Goal: Task Accomplishment & Management: Use online tool/utility

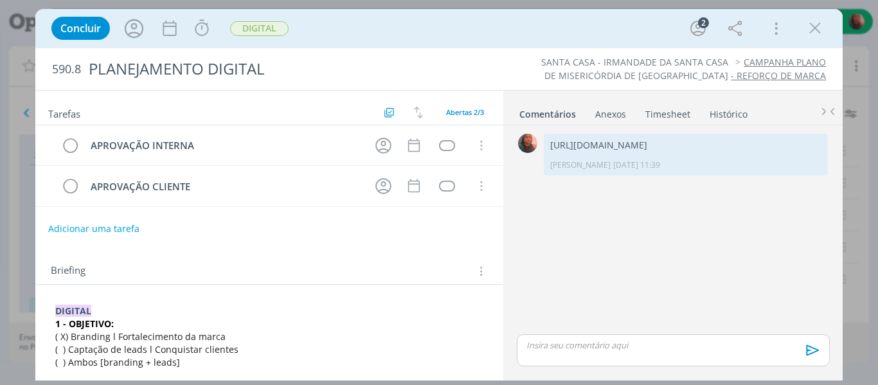
scroll to position [73, 0]
click at [813, 30] on icon "dialog" at bounding box center [814, 28] width 19 height 19
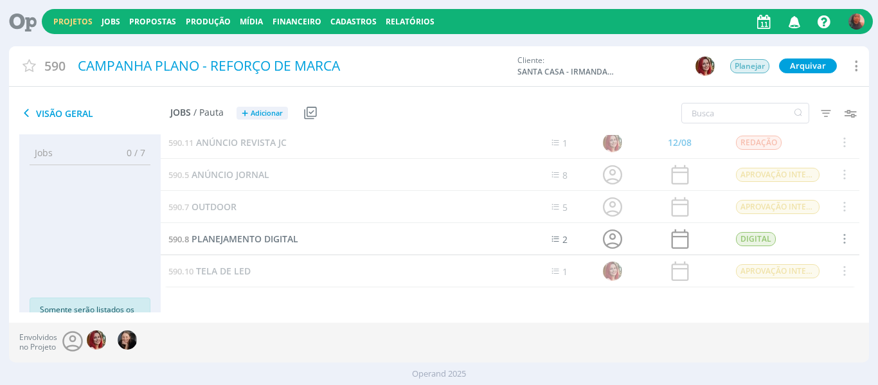
click at [67, 25] on link "Projetos" at bounding box center [72, 21] width 39 height 11
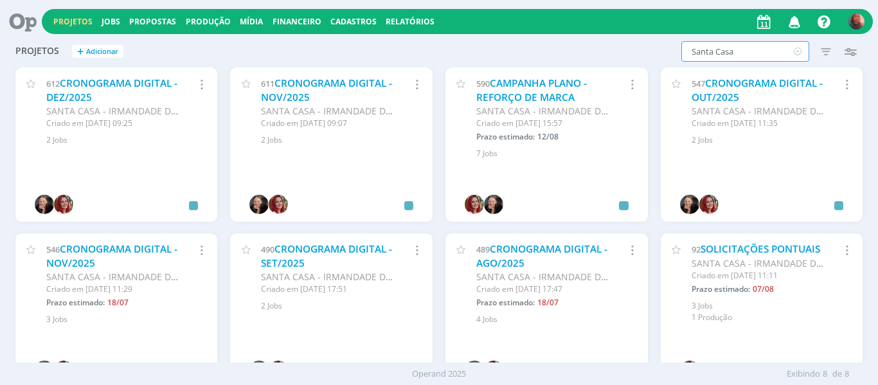
click at [717, 60] on input "Santa Casa" at bounding box center [745, 51] width 128 height 21
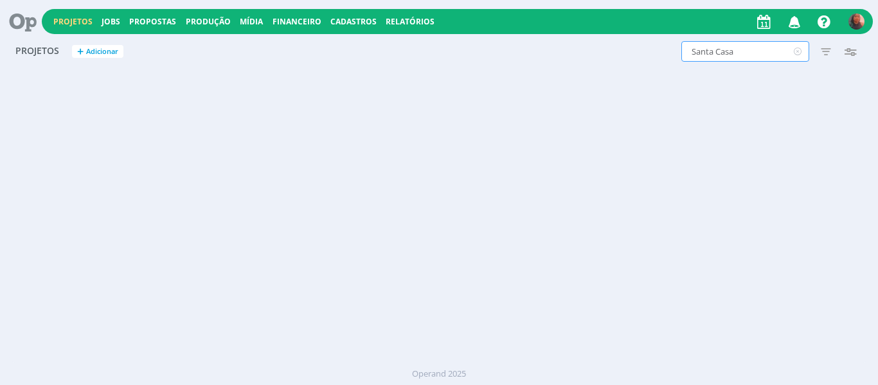
click at [717, 60] on input "Santa Casa" at bounding box center [745, 51] width 128 height 21
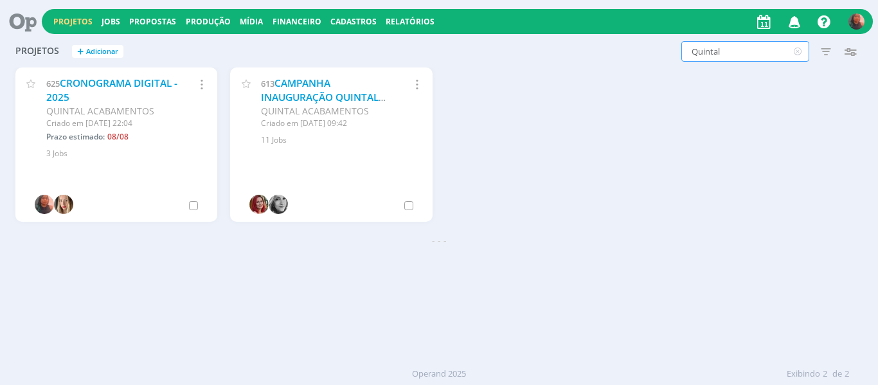
type input "Quintal"
click at [329, 90] on div "613 CAMPANHA INAUGURAÇÃO QUINTAL ACABAMENTOS" at bounding box center [327, 90] width 132 height 28
click at [323, 97] on link "CAMPANHA INAUGURAÇÃO QUINTAL ACABAMENTOS" at bounding box center [320, 96] width 118 height 41
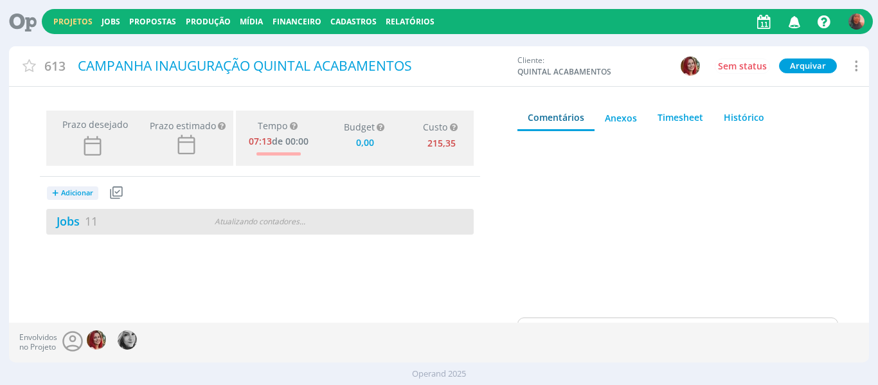
type input "0,00"
click at [192, 217] on div "Jobs 11" at bounding box center [119, 221] width 146 height 17
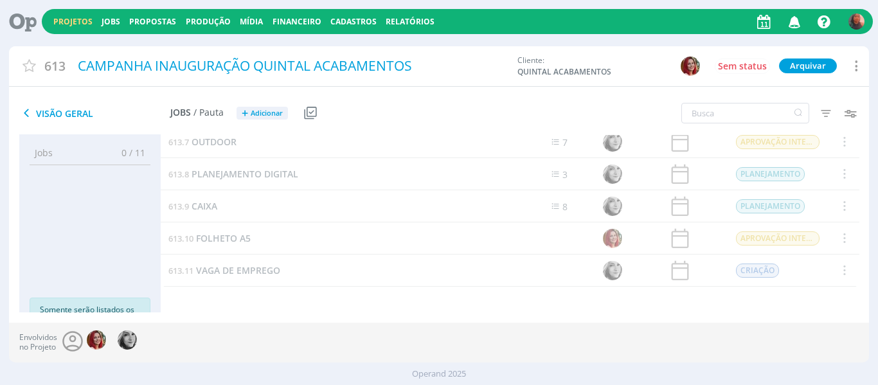
scroll to position [202, 0]
click at [245, 267] on span "VAGA DE EMPREGO" at bounding box center [238, 270] width 84 height 12
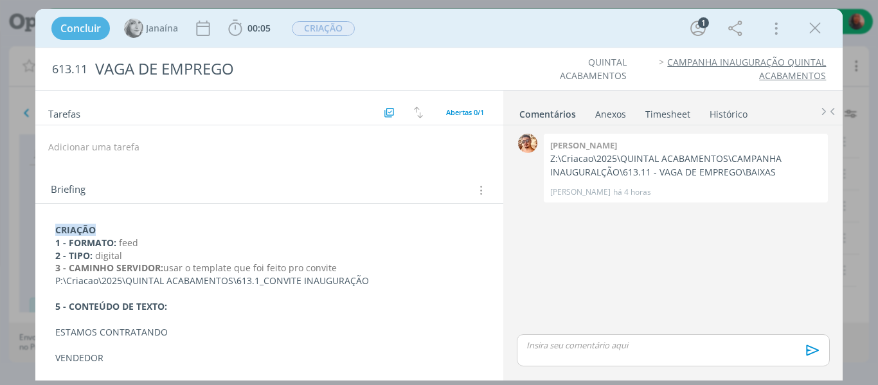
click at [343, 271] on p "3 - CAMINHO SERVIDOR: usar o template que foi feito pro convite" at bounding box center [269, 268] width 429 height 13
click at [630, 353] on div "dialog" at bounding box center [673, 350] width 312 height 32
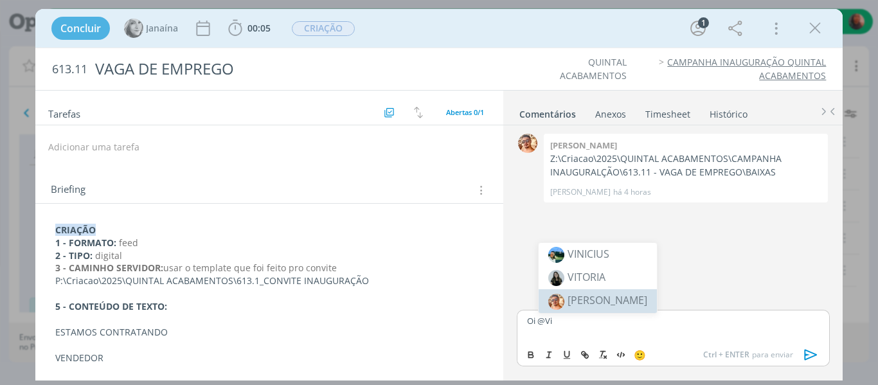
click at [596, 293] on span "[PERSON_NAME]" at bounding box center [607, 300] width 80 height 14
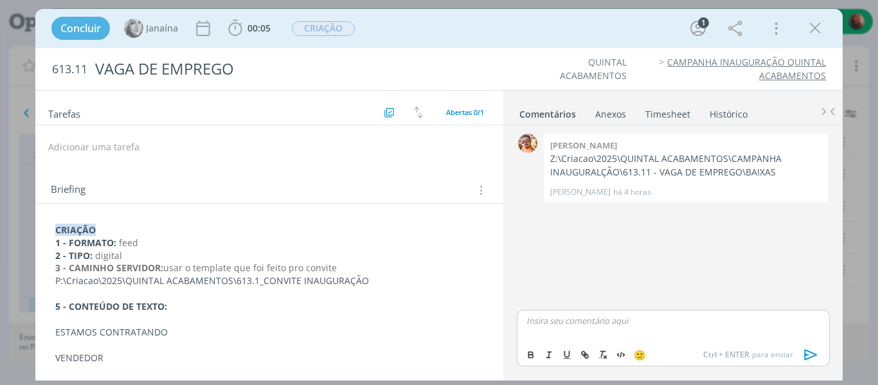
click at [546, 311] on div "dialog" at bounding box center [673, 326] width 312 height 32
click at [102, 152] on button "Adicionar uma tarefa" at bounding box center [93, 147] width 91 height 22
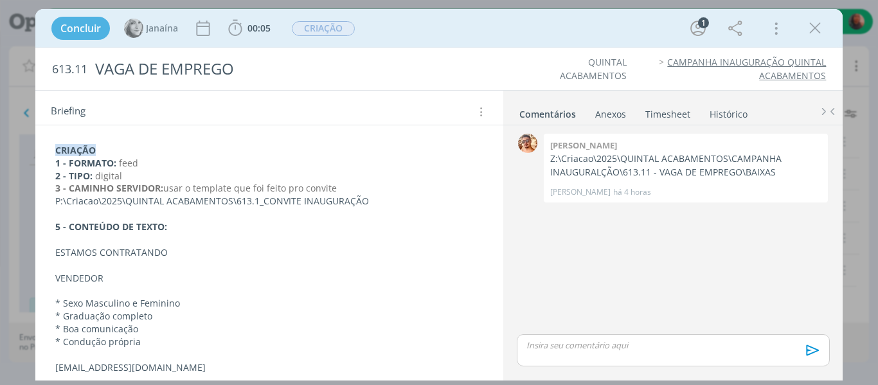
scroll to position [87, 0]
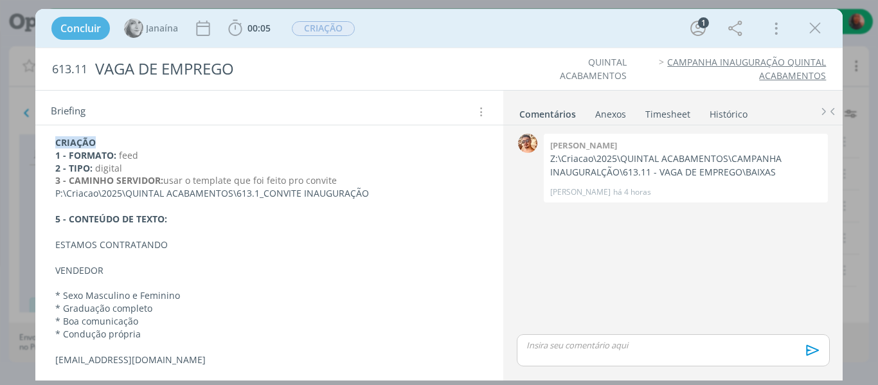
click at [149, 336] on p "* Condução própria" at bounding box center [269, 334] width 429 height 13
click at [155, 310] on p "* Graduação completo" at bounding box center [269, 309] width 427 height 13
